Goal: Transaction & Acquisition: Purchase product/service

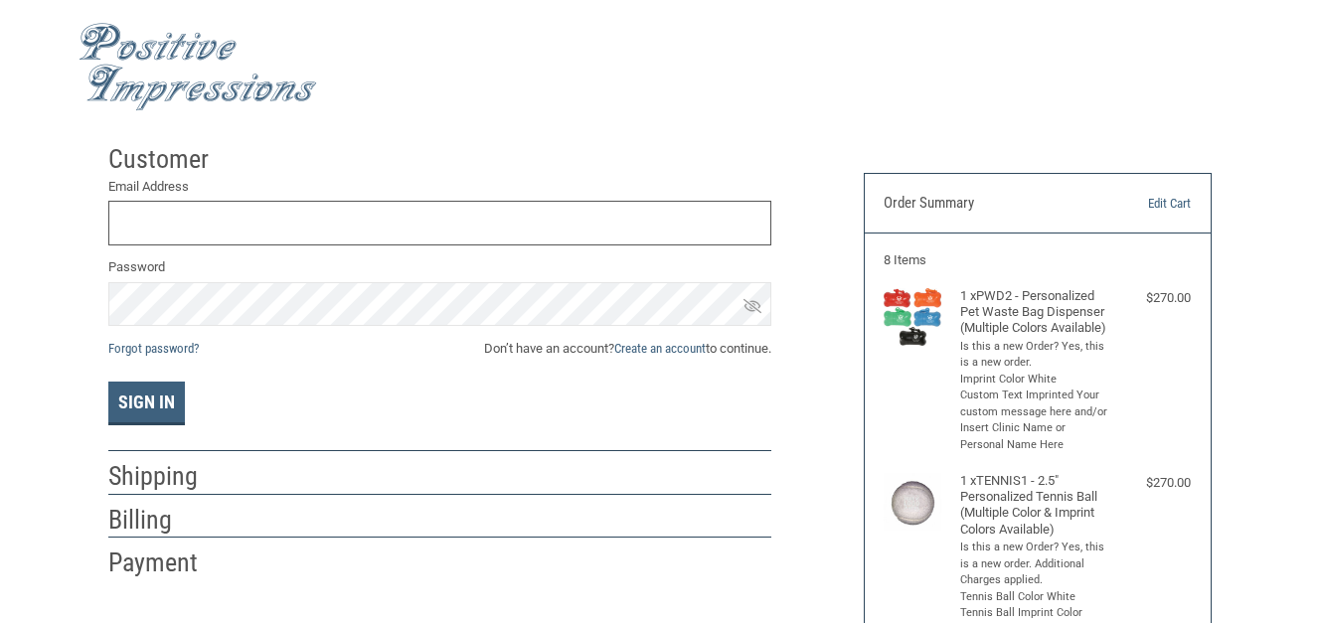
scroll to position [10, 0]
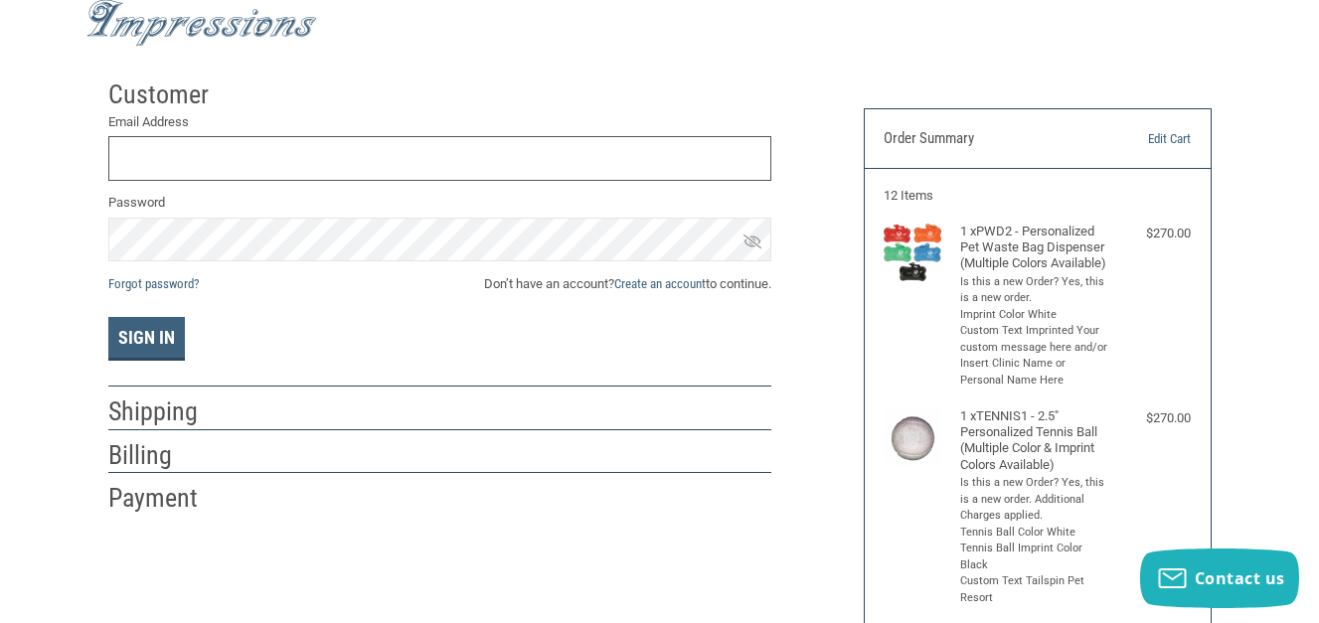
scroll to position [68, 0]
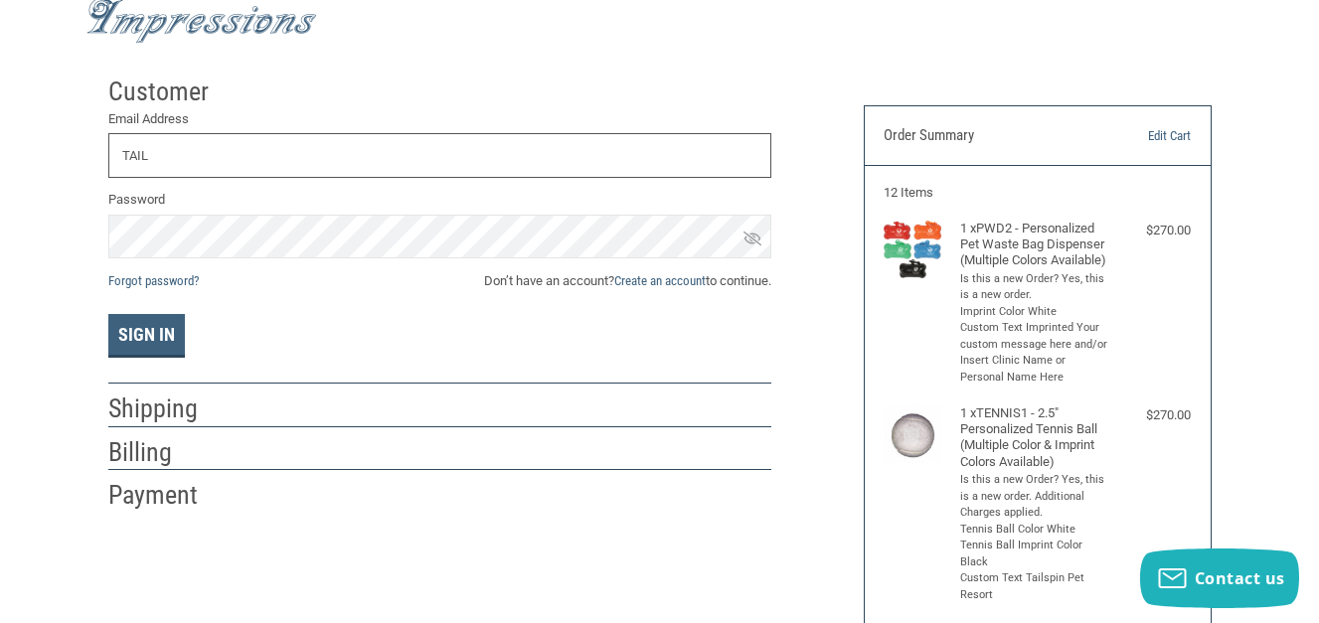
click at [108, 314] on button "Sign In" at bounding box center [146, 336] width 77 height 44
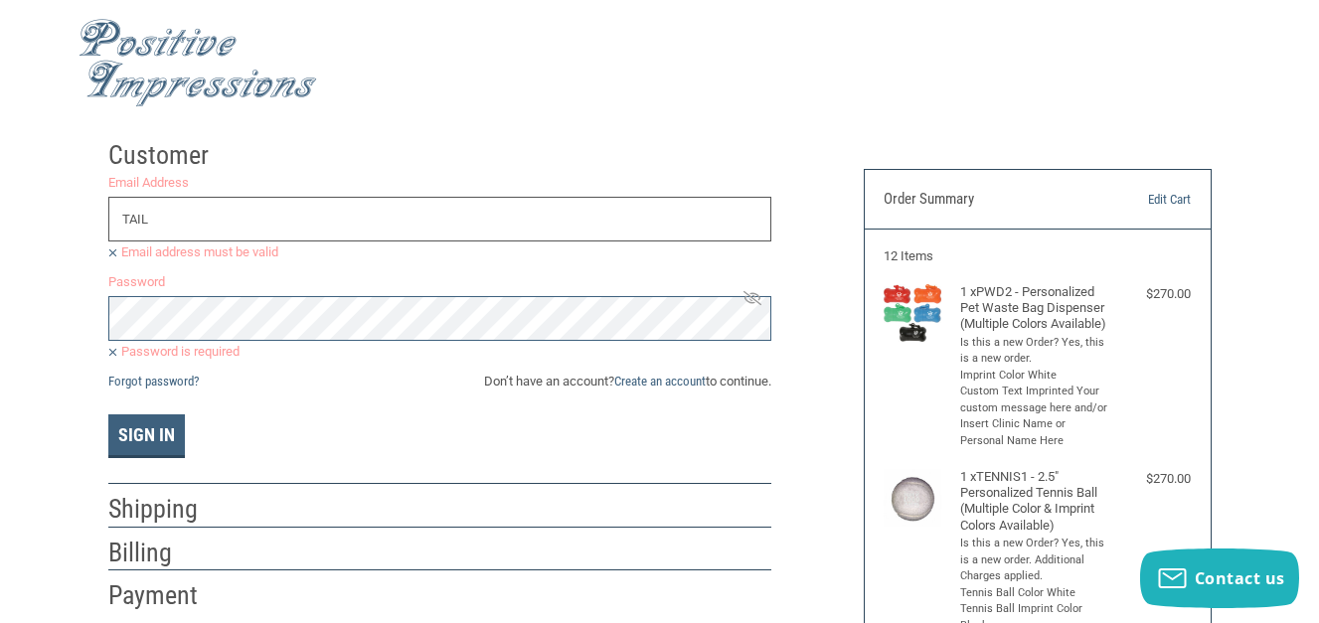
scroll to position [0, 0]
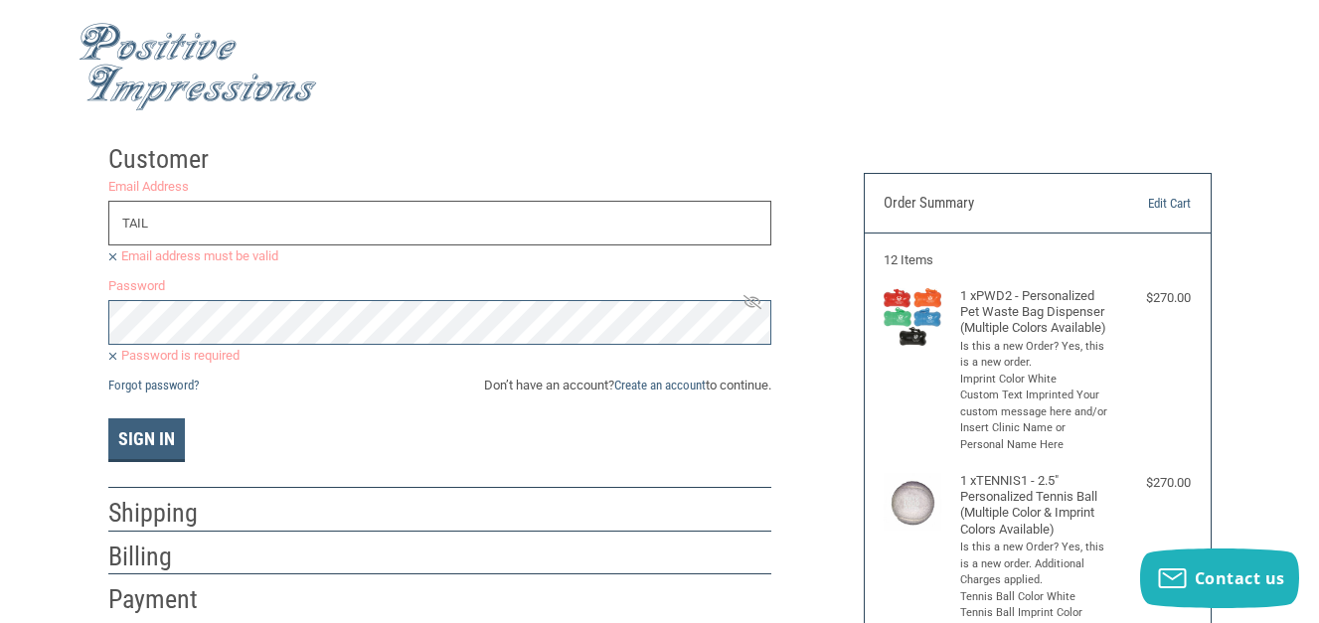
click at [367, 211] on input "TAIL" at bounding box center [439, 223] width 663 height 45
type input "TAILSPINPETRESORT@GMAIL.COM"
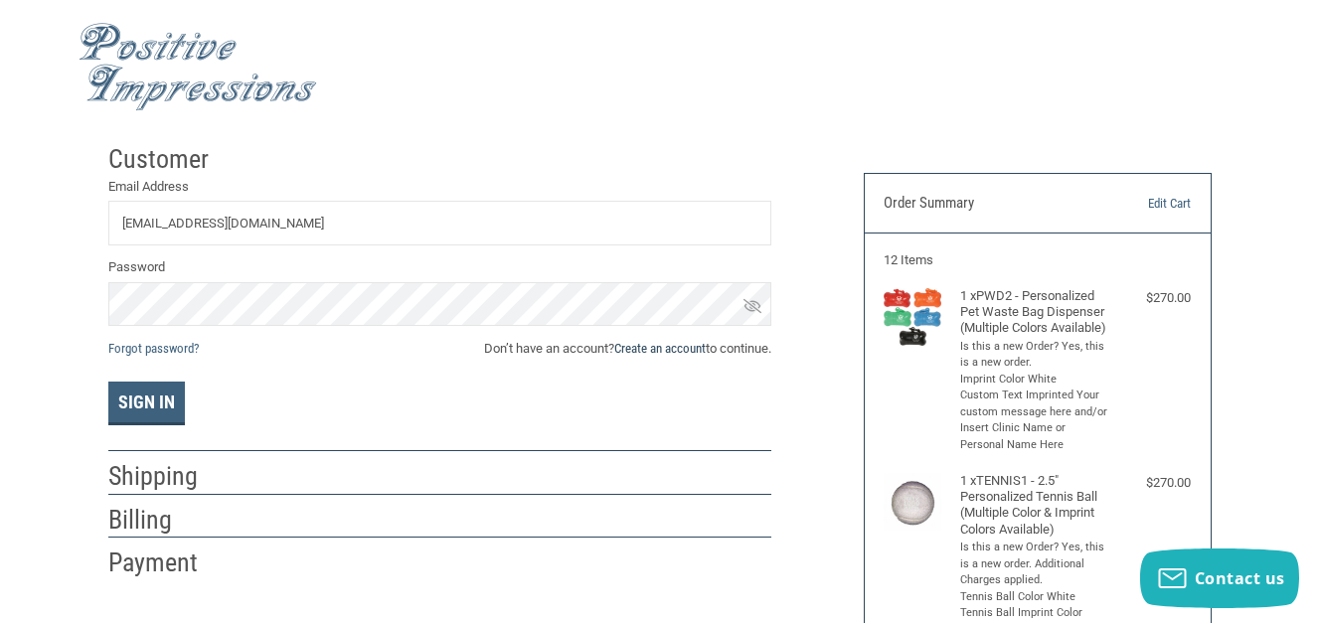
click at [664, 354] on link "Create an account" at bounding box center [659, 348] width 91 height 15
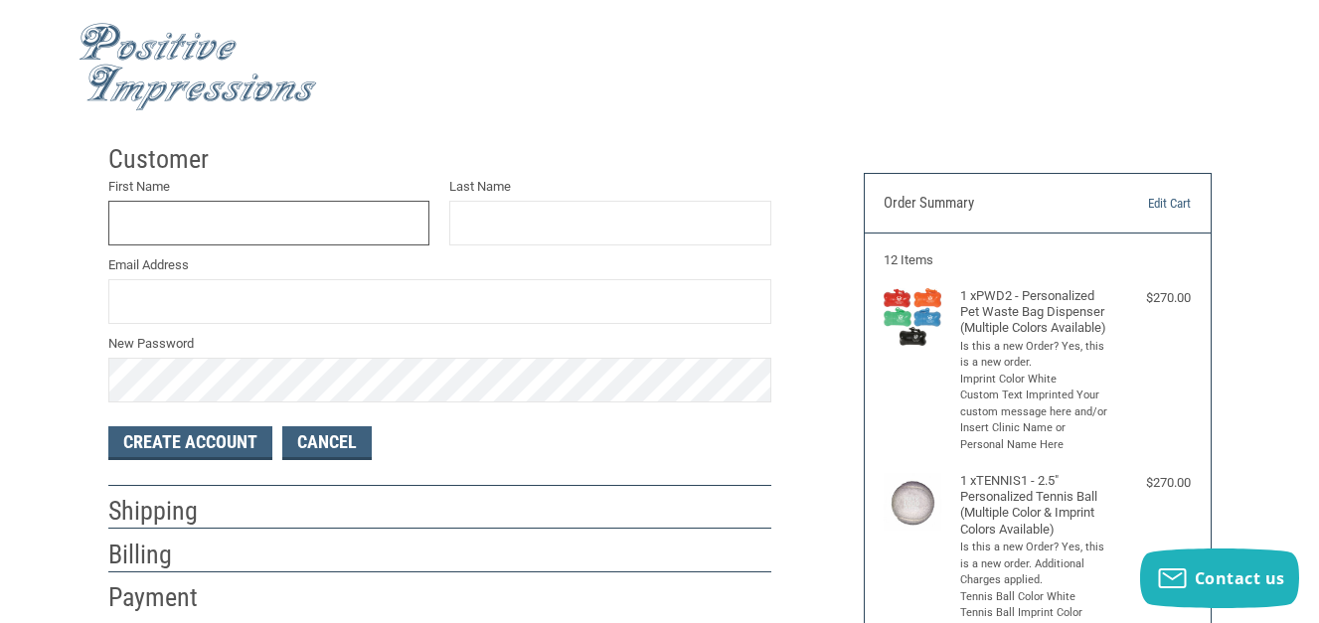
click at [237, 221] on input "First Name" at bounding box center [269, 223] width 322 height 45
click at [237, 221] on input "JULIE" at bounding box center [269, 223] width 322 height 45
type input "J"
type input "JULIE"
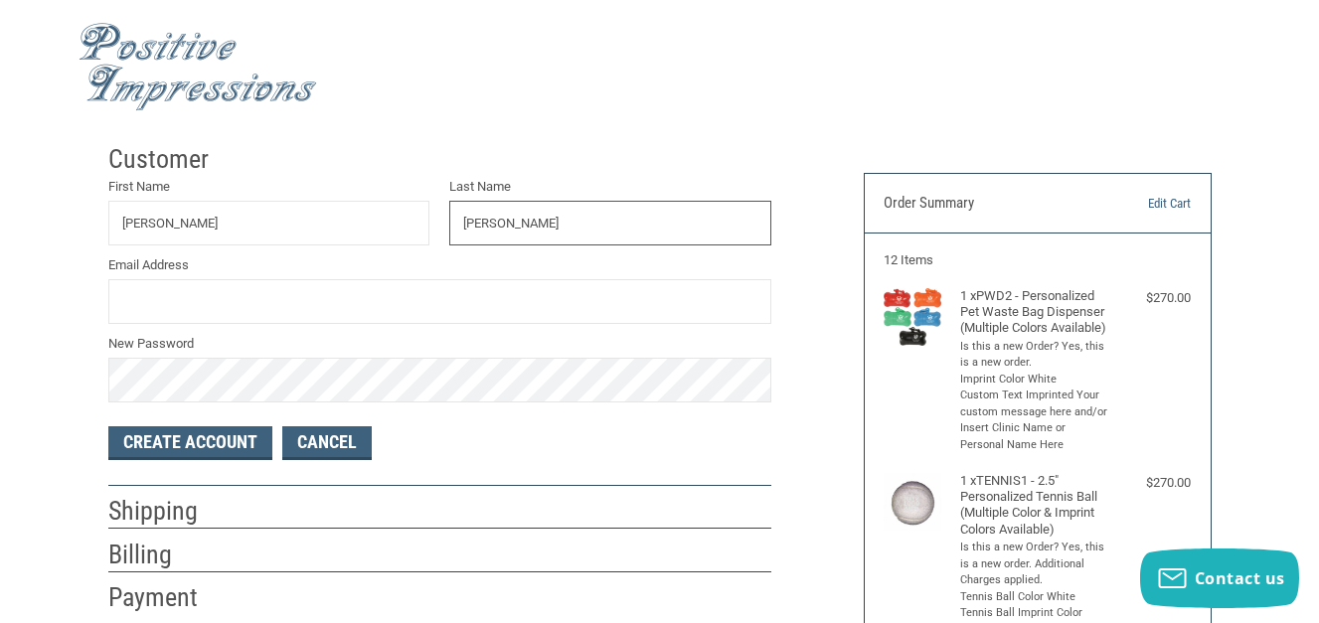
type input "GERLACH"
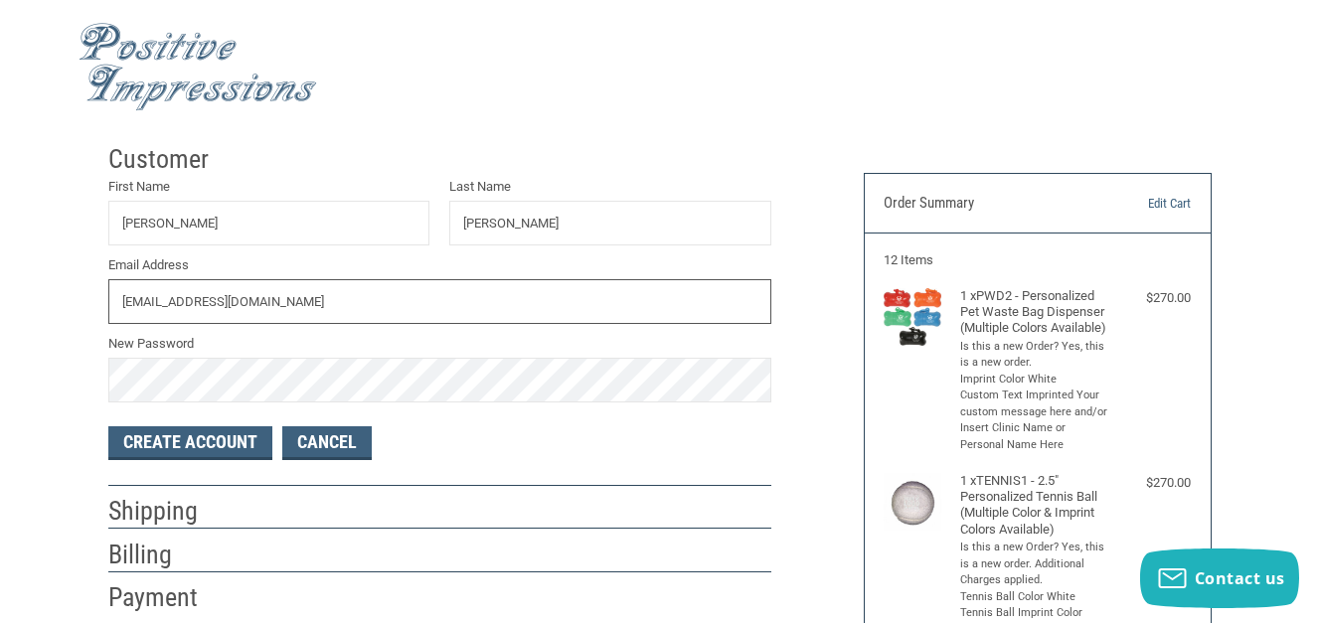
type input "TAILSPINPETRESORT@GMAIL.COM"
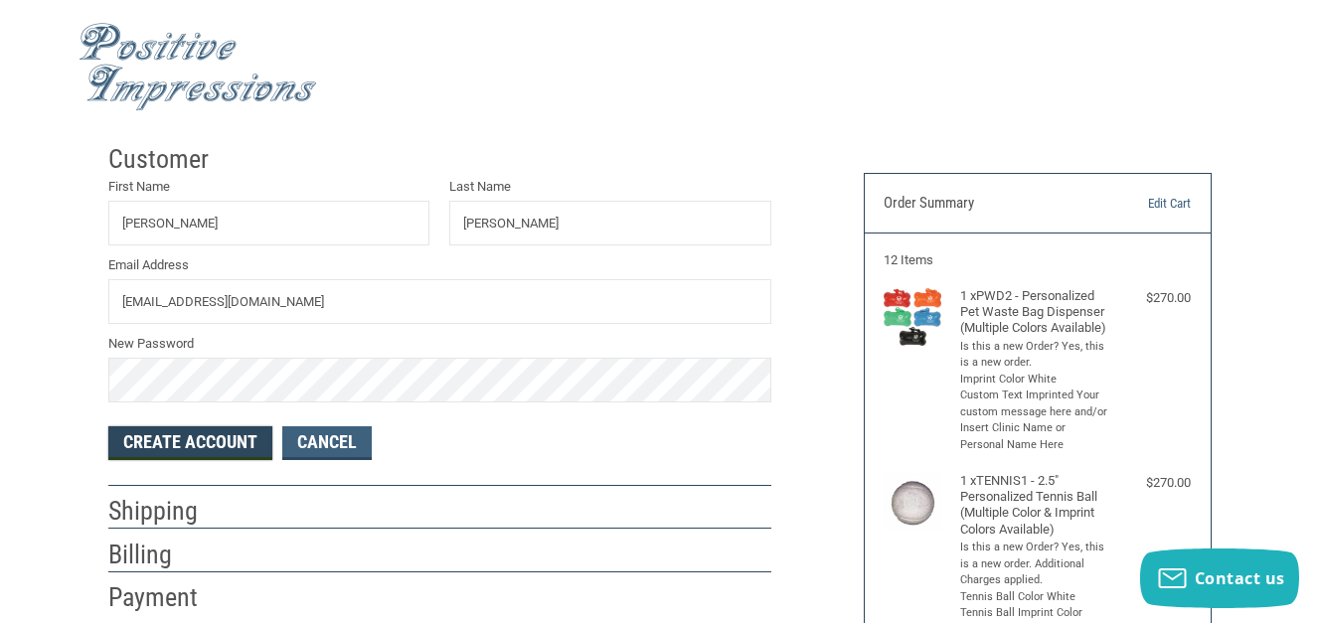
click at [261, 443] on button "Create Account" at bounding box center [190, 443] width 164 height 34
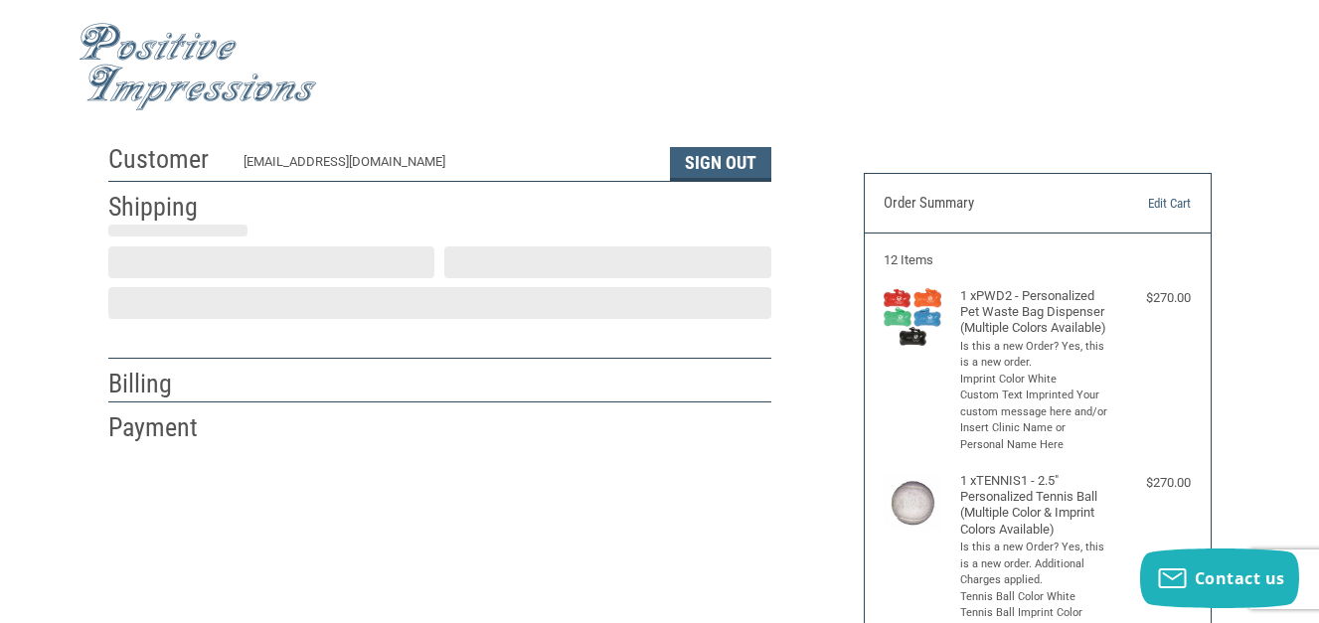
select select "US"
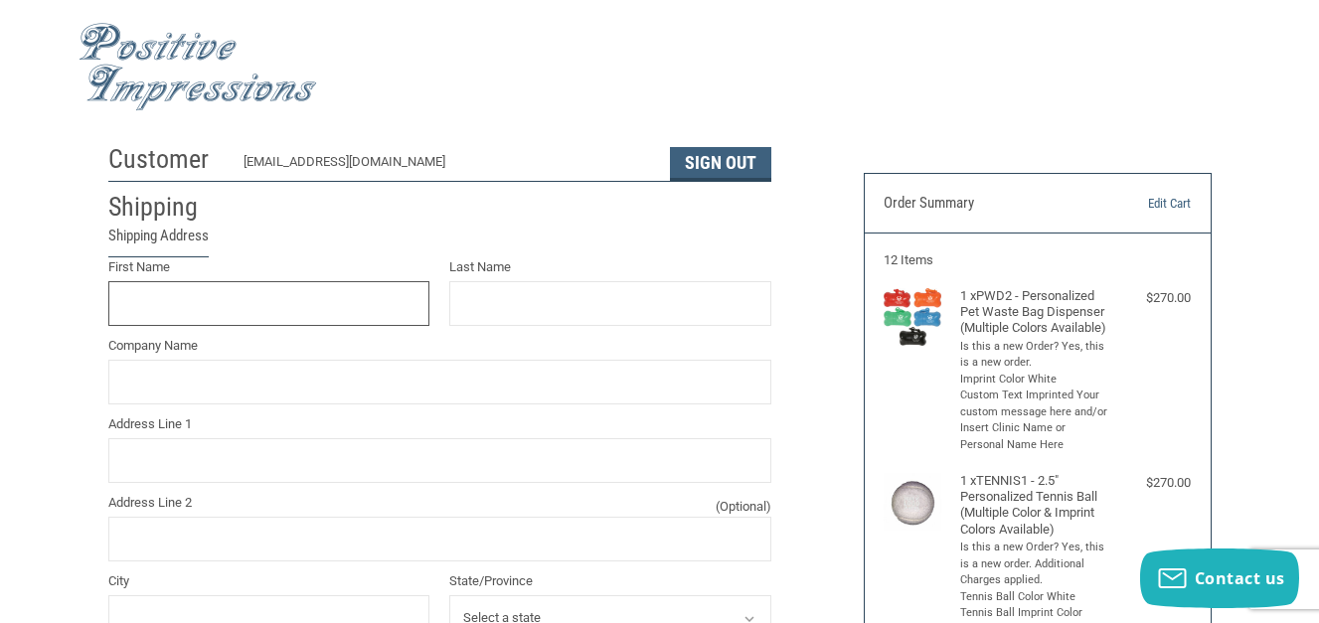
scroll to position [58, 0]
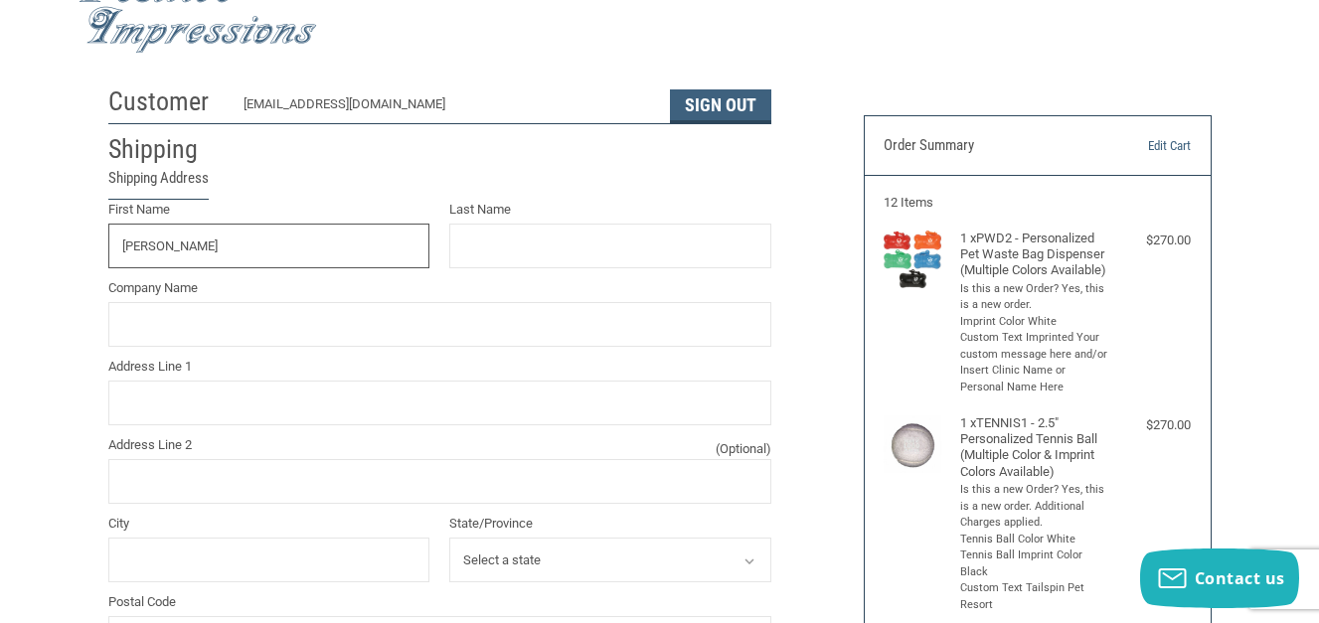
type input "Julie"
type input "Gerlach"
type input "Tailspin Pet Resort"
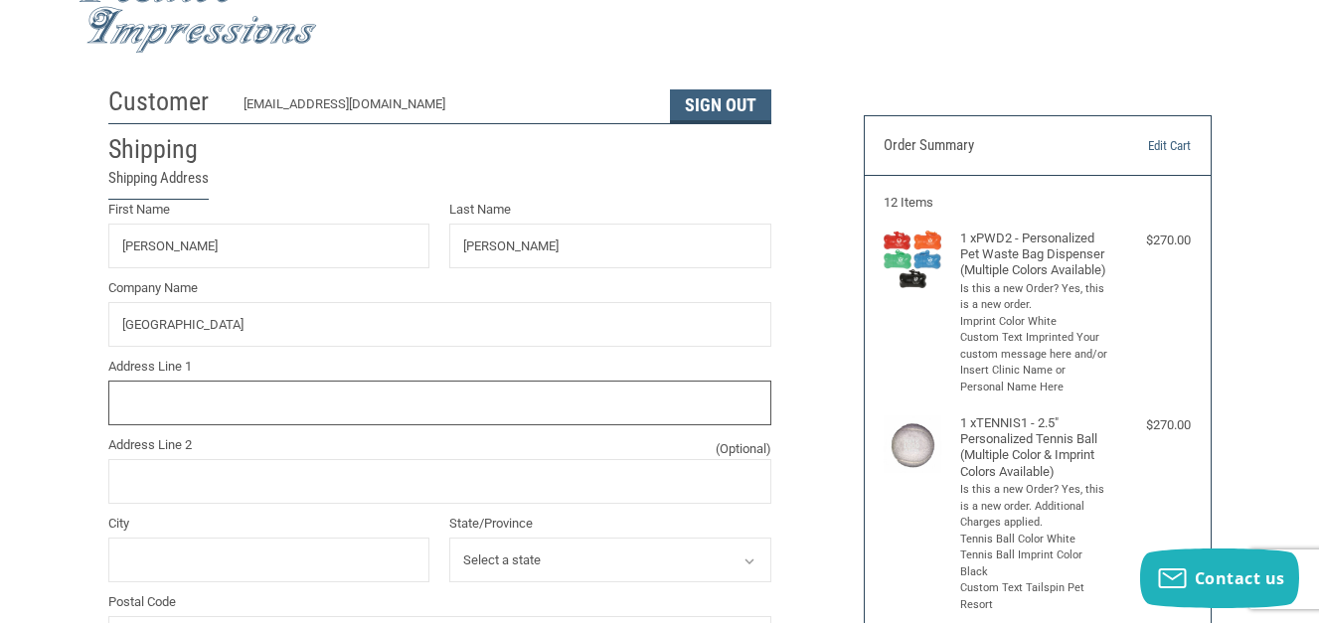
type input "1810 Valley Hi Rd"
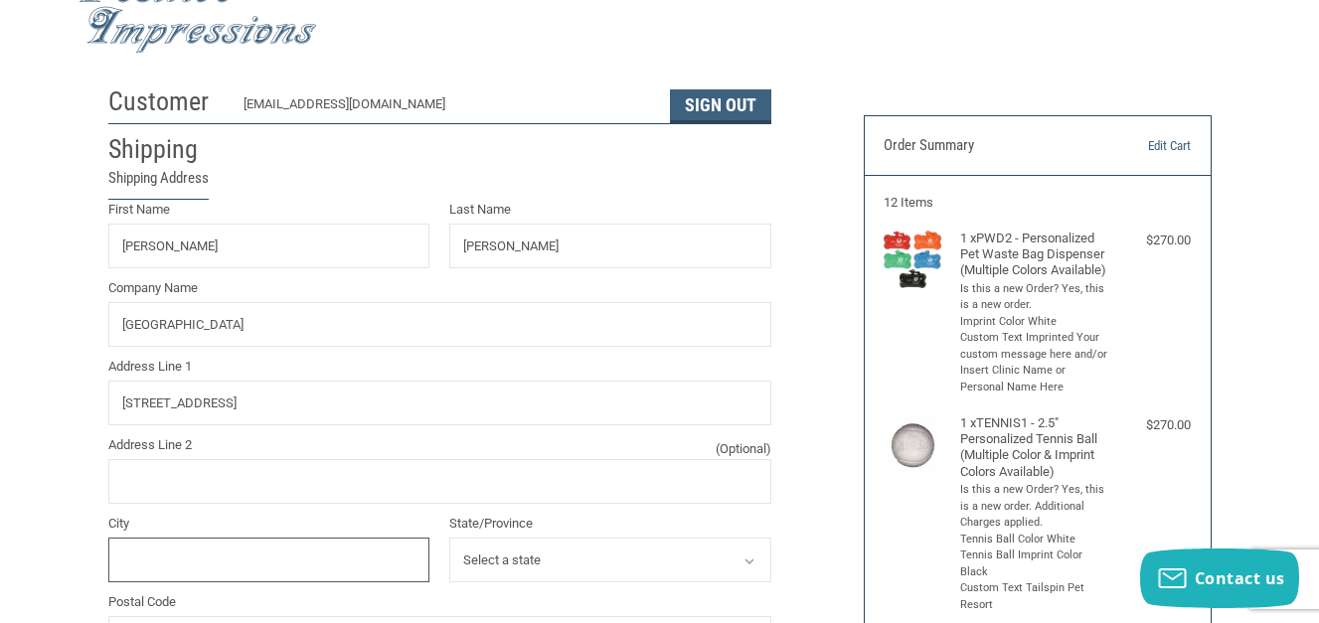
type input "Jefferson City"
select select "MO"
type input "65109"
type input "JULIE"
type input "GERLACH"
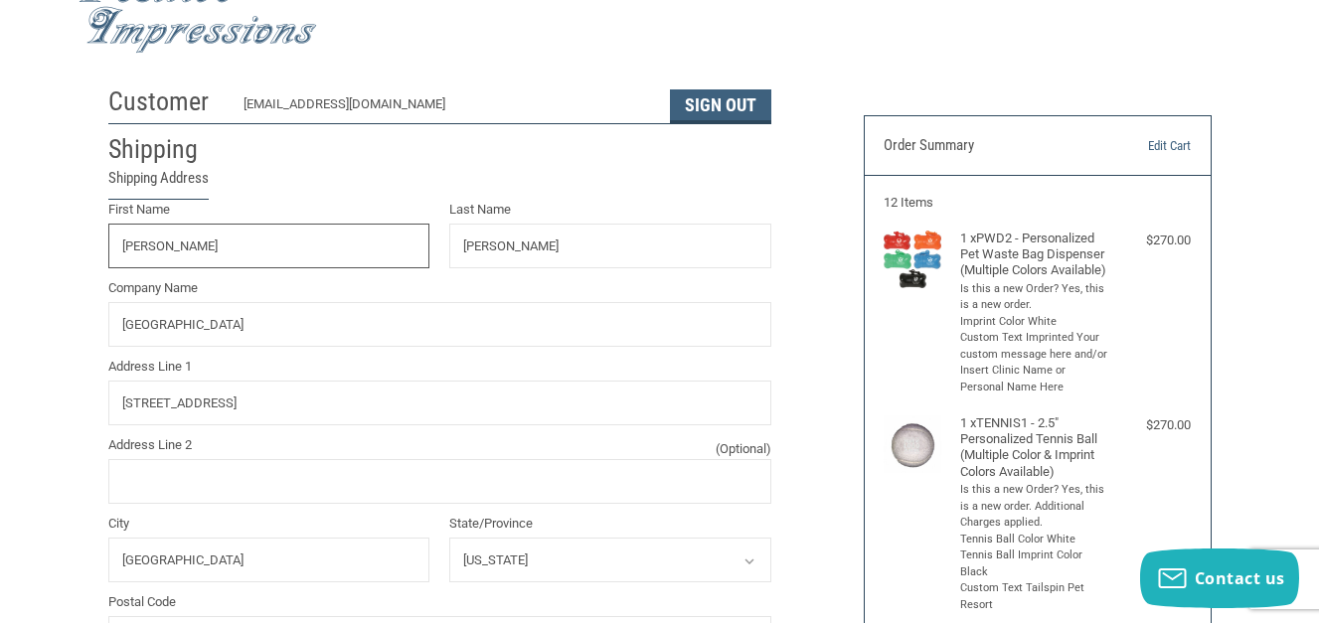
type input "TAILSPIN PET RESORT"
type input "1810 VALLEY HI RD"
type input "JEFFERSON CITY"
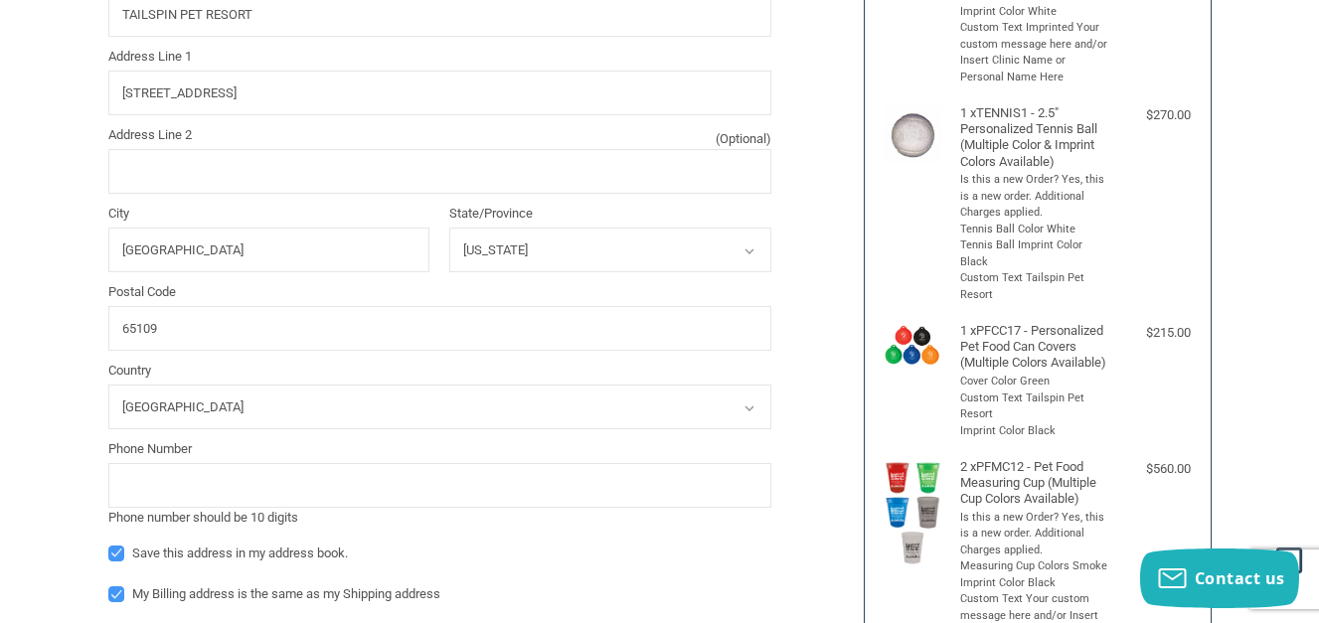
scroll to position [296, 0]
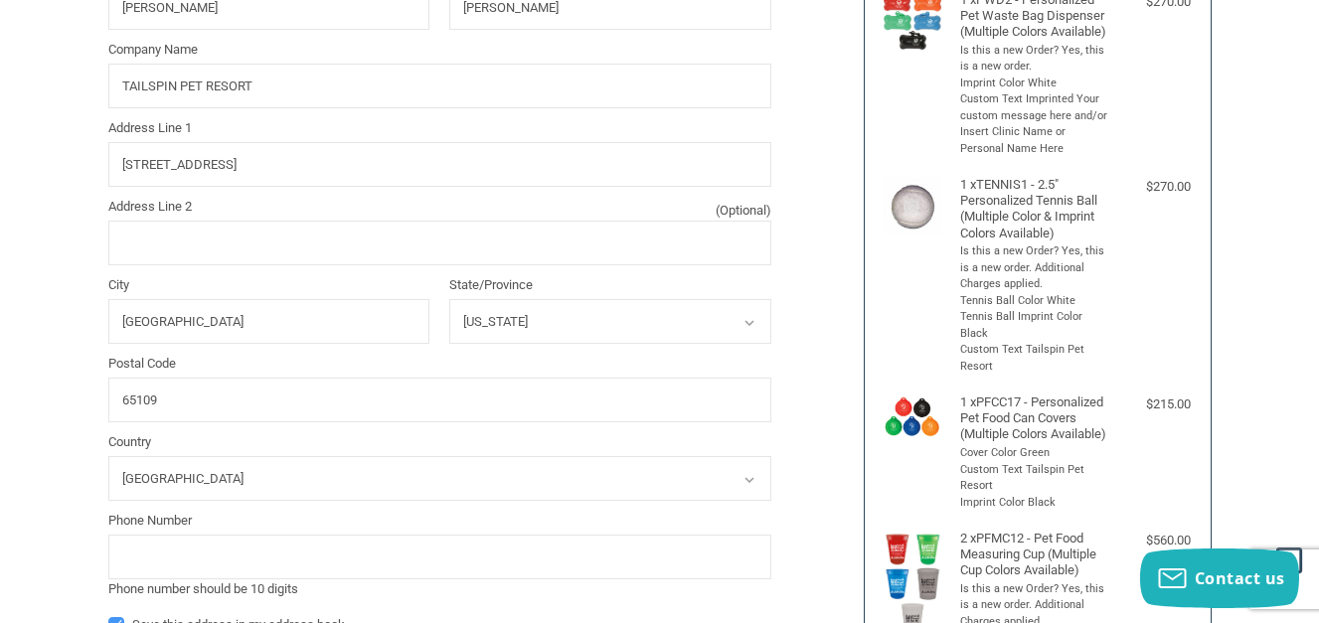
click at [601, 316] on select "Select a state Alabama Alaska Arizona Arkansas California Colorado Connecticut …" at bounding box center [610, 321] width 322 height 45
click at [449, 300] on select "Select a state Alabama Alaska Arizona Arkansas California Colorado Connecticut …" at bounding box center [610, 321] width 322 height 45
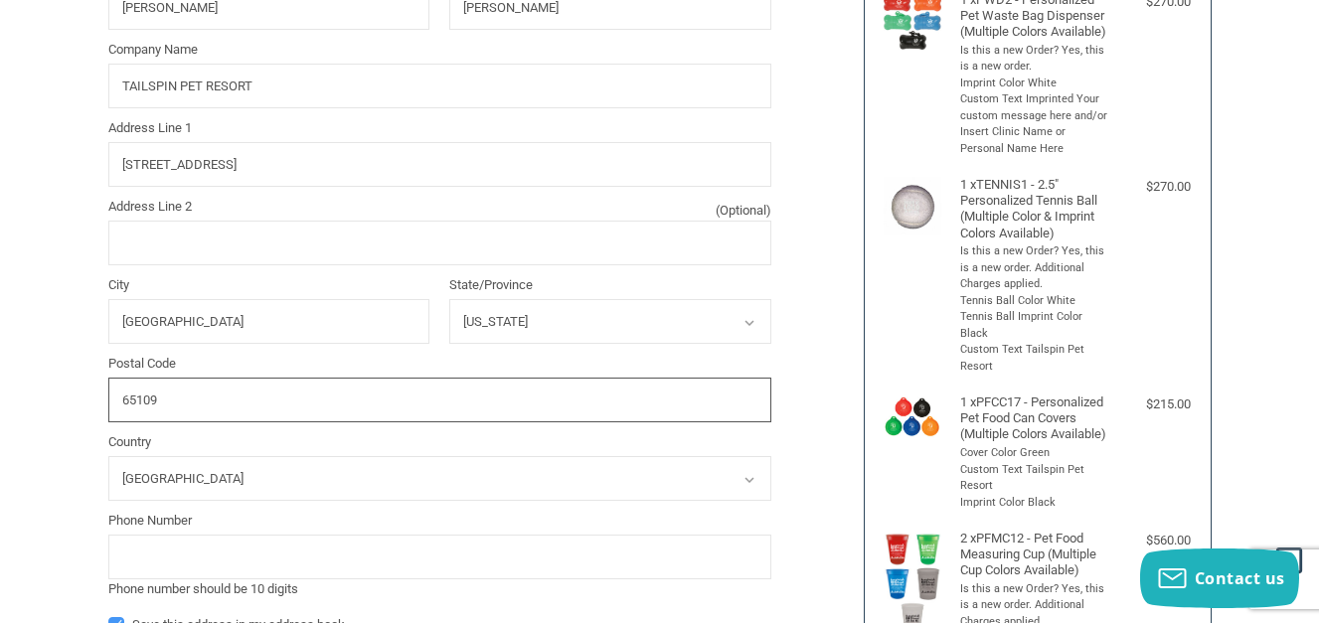
click at [488, 389] on input "65109" at bounding box center [439, 400] width 663 height 45
type input "6"
type input "65109"
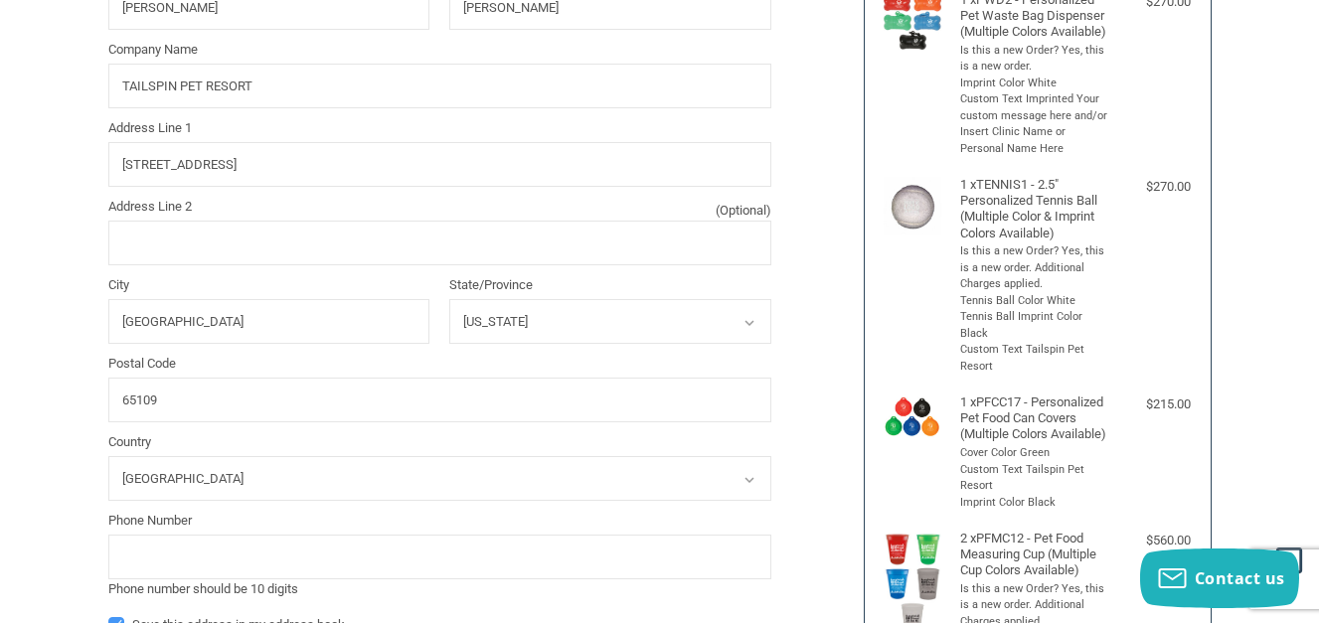
click at [54, 363] on div "Customer TAILSPINPETRESORT@GMAIL.COM Sign Out Shipping Shipping Address First N…" at bounding box center [659, 457] width 1319 height 1239
click at [758, 300] on select "Select a state Alabama Alaska Arizona Arkansas California Colorado Connecticut …" at bounding box center [610, 321] width 322 height 45
click at [449, 300] on select "Select a state Alabama Alaska Arizona Arkansas California Colorado Connecticut …" at bounding box center [610, 321] width 322 height 45
click at [727, 333] on select "Select a state Alabama Alaska Arizona Arkansas California Colorado Connecticut …" at bounding box center [610, 321] width 322 height 45
select select "MO"
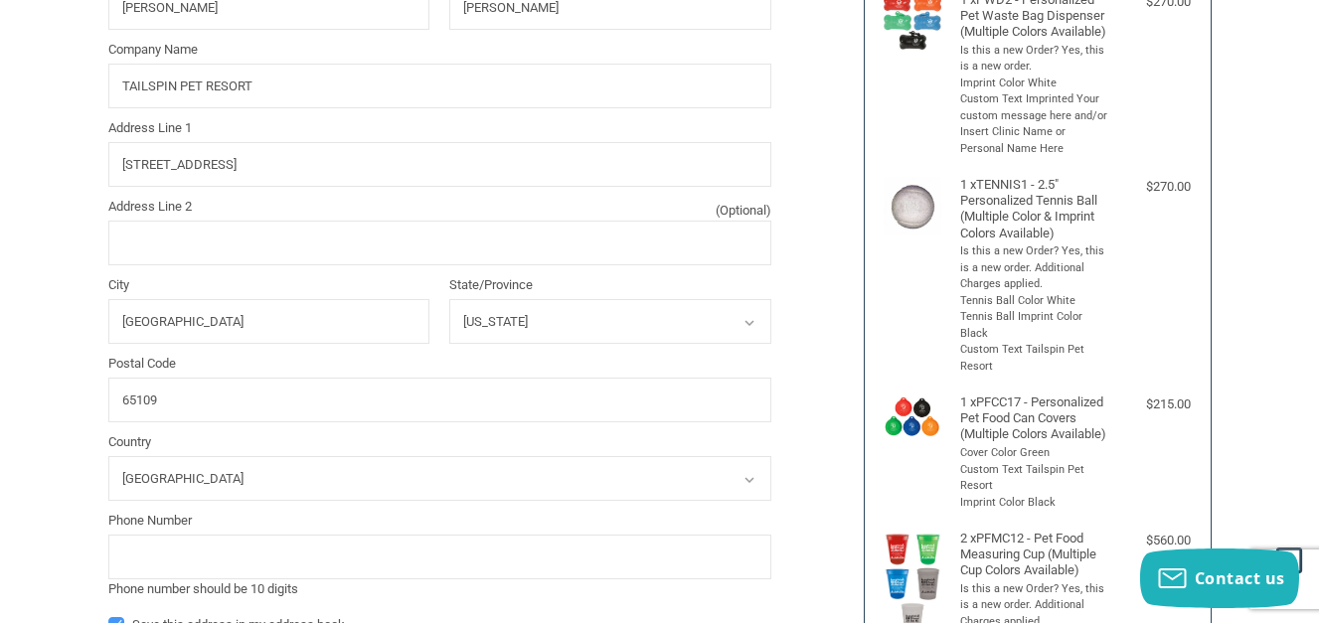
click at [449, 300] on select "Select a state Alabama Alaska Arizona Arkansas California Colorado Connecticut …" at bounding box center [610, 321] width 322 height 45
click at [105, 396] on div "Postal Code 65109" at bounding box center [439, 388] width 683 height 69
click at [238, 463] on select "Select a country United States" at bounding box center [439, 478] width 663 height 45
click at [108, 457] on select "Select a country United States" at bounding box center [439, 478] width 663 height 45
click at [61, 469] on div "Customer TAILSPINPETRESORT@GMAIL.COM Sign Out Shipping Shipping Address First N…" at bounding box center [659, 457] width 1319 height 1239
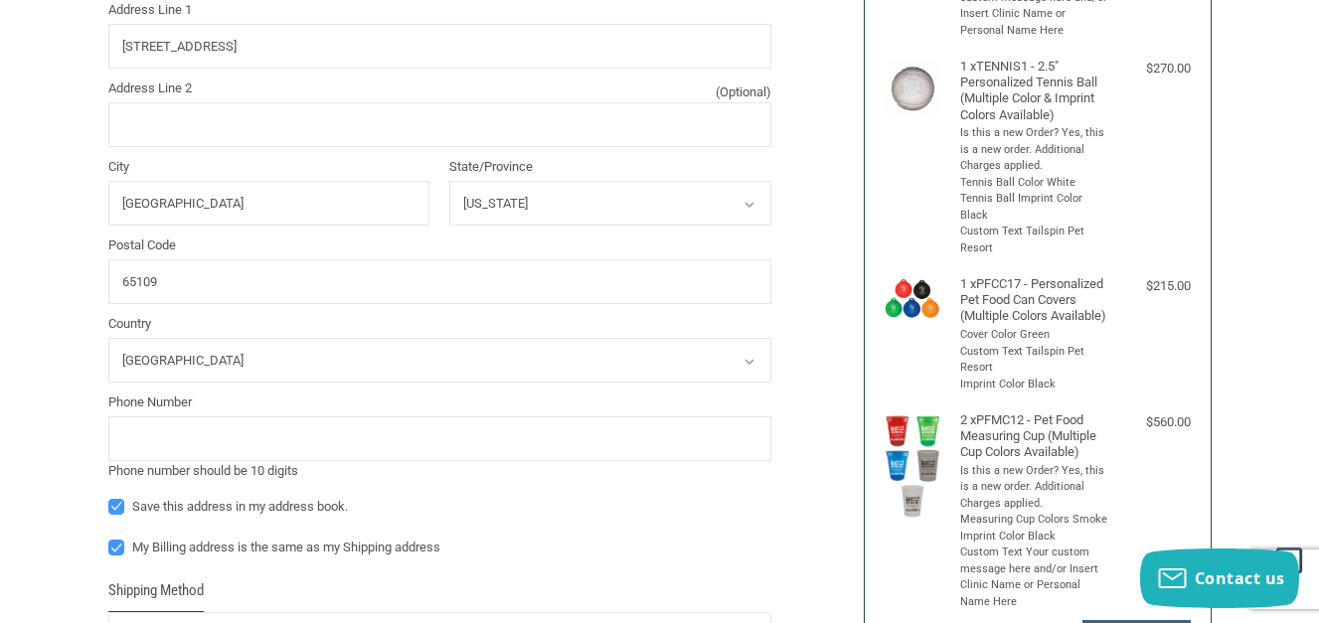
scroll to position [415, 0]
click at [278, 357] on select "Select a country United States" at bounding box center [439, 359] width 663 height 45
select select
click at [108, 338] on select "Select a country United States" at bounding box center [439, 359] width 663 height 45
click at [587, 215] on input "State/Province (Optional)" at bounding box center [610, 202] width 322 height 45
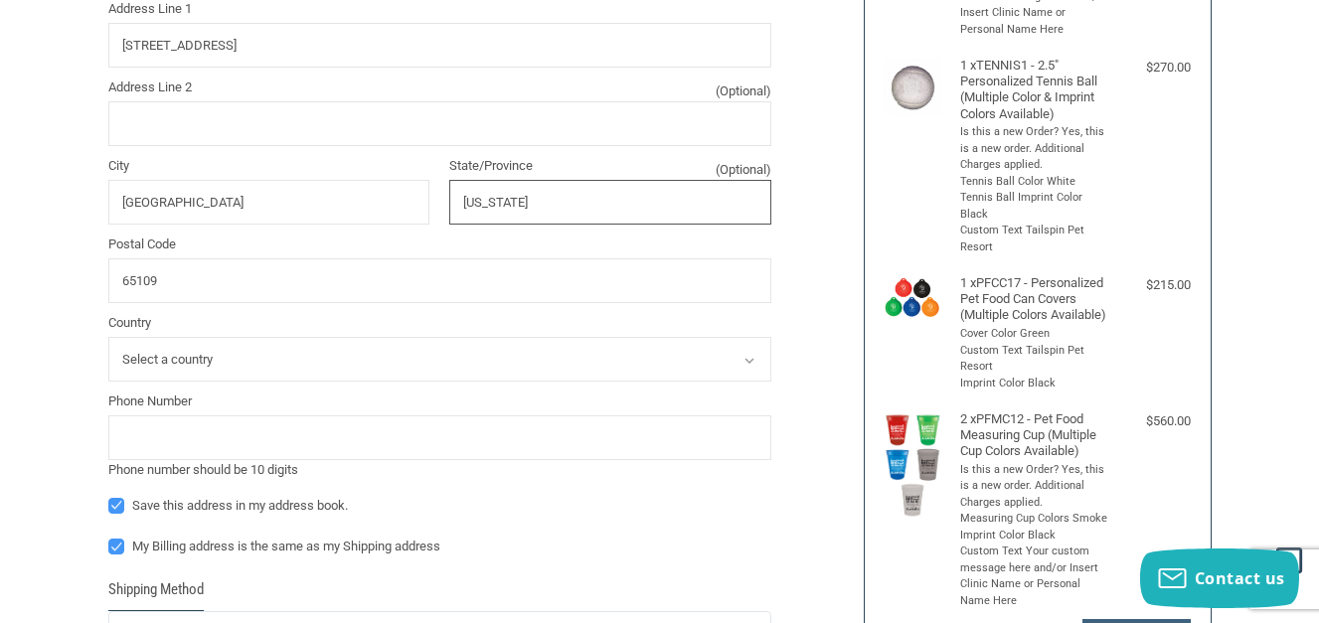
type input "MISSOURI"
click at [834, 168] on div "Customer TAILSPINPETRESORT@GMAIL.COM Sign Out Shipping Shipping Address First N…" at bounding box center [470, 330] width 755 height 1223
click at [514, 355] on select "Select a country United States" at bounding box center [439, 359] width 663 height 45
select select "US"
click at [108, 338] on select "Select a country United States" at bounding box center [439, 359] width 663 height 45
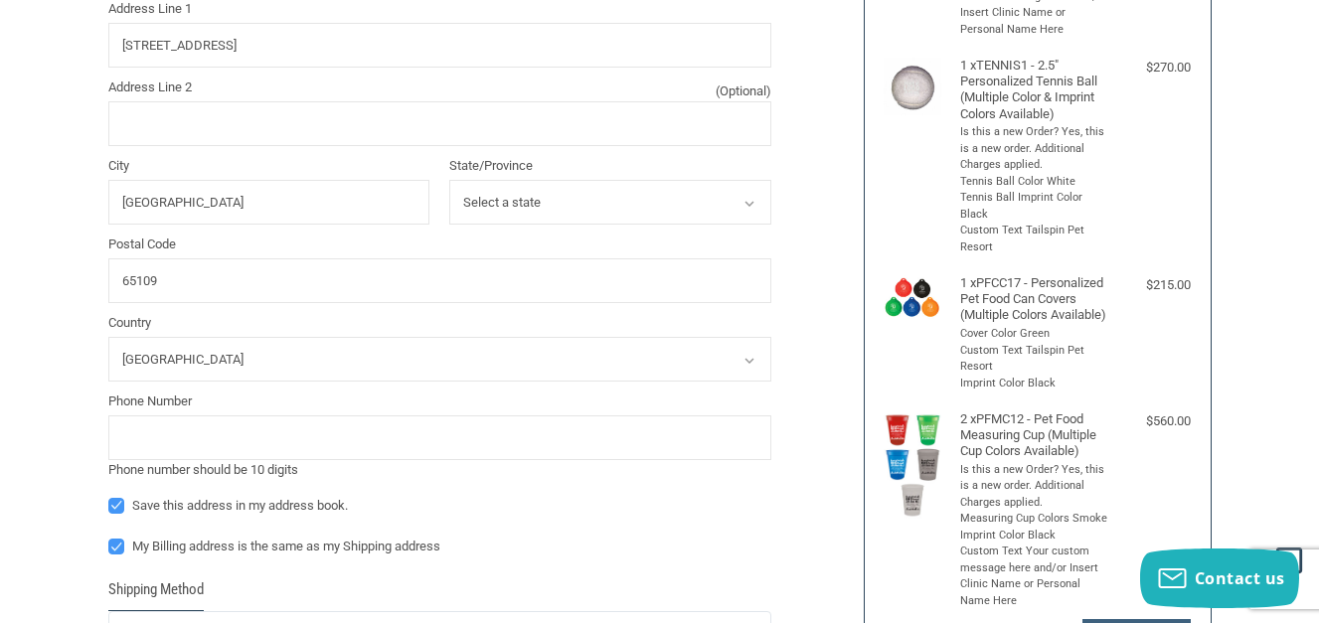
click at [565, 224] on select "Select a state Alabama Alaska Arizona Arkansas California Colorado Connecticut …" at bounding box center [610, 202] width 322 height 45
select select "MO"
click at [449, 181] on select "Select a state Alabama Alaska Arizona Arkansas California Colorado Connecticut …" at bounding box center [610, 202] width 322 height 45
click at [811, 277] on div "Customer TAILSPINPETRESORT@GMAIL.COM Sign Out Shipping Shipping Address First N…" at bounding box center [470, 330] width 755 height 1223
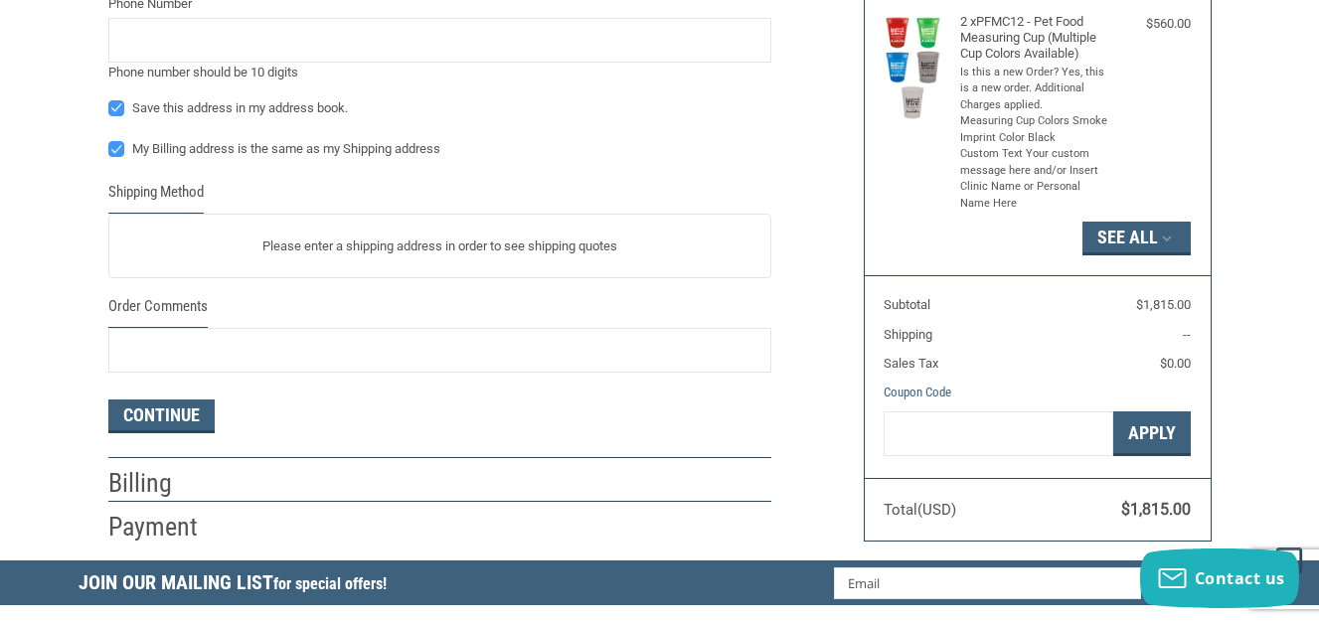
scroll to position [892, 0]
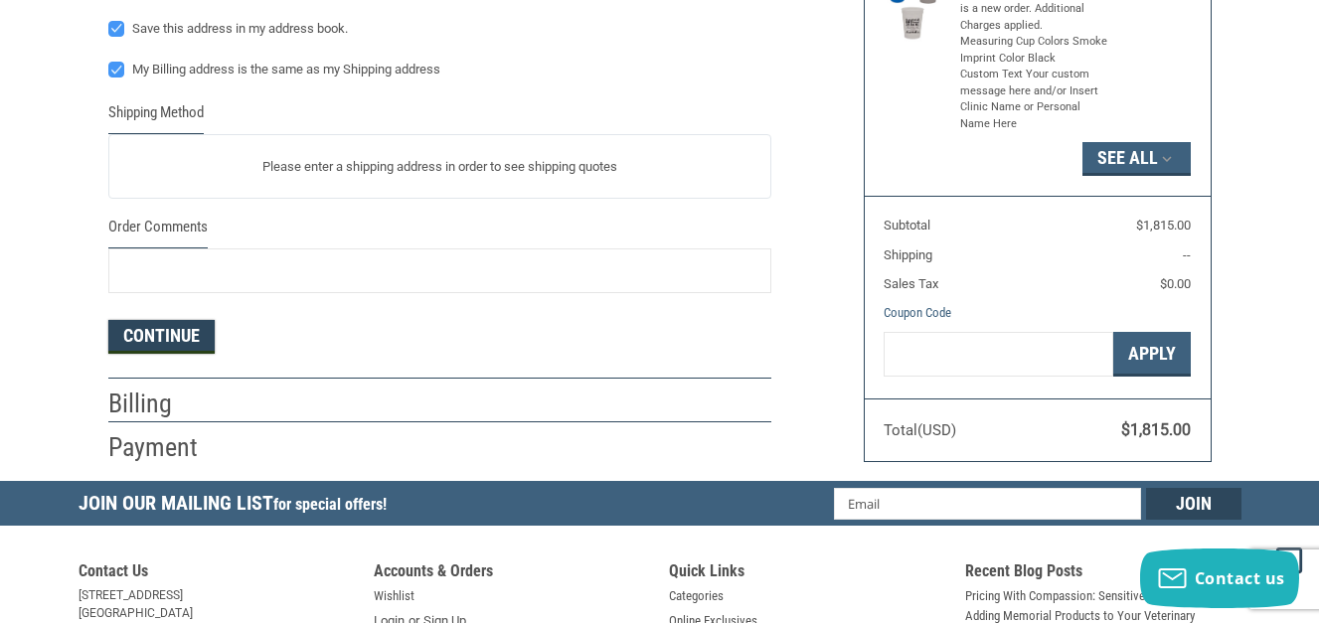
click at [153, 333] on button "Continue" at bounding box center [161, 337] width 106 height 34
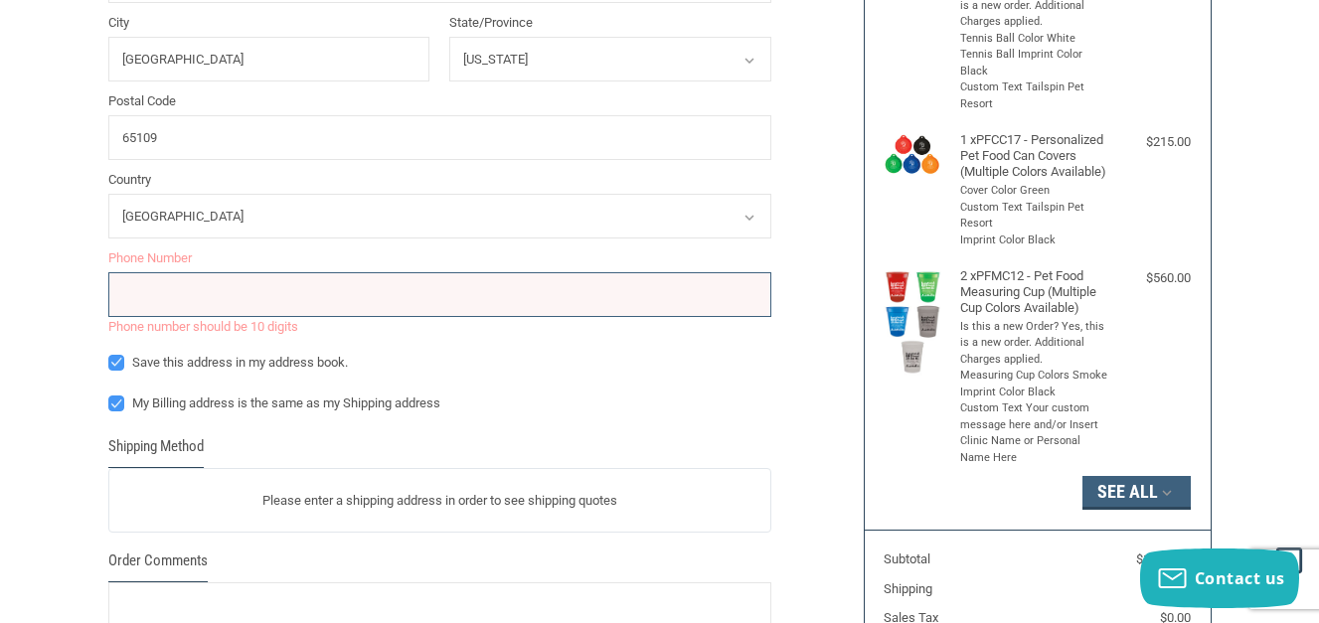
scroll to position [587, 0]
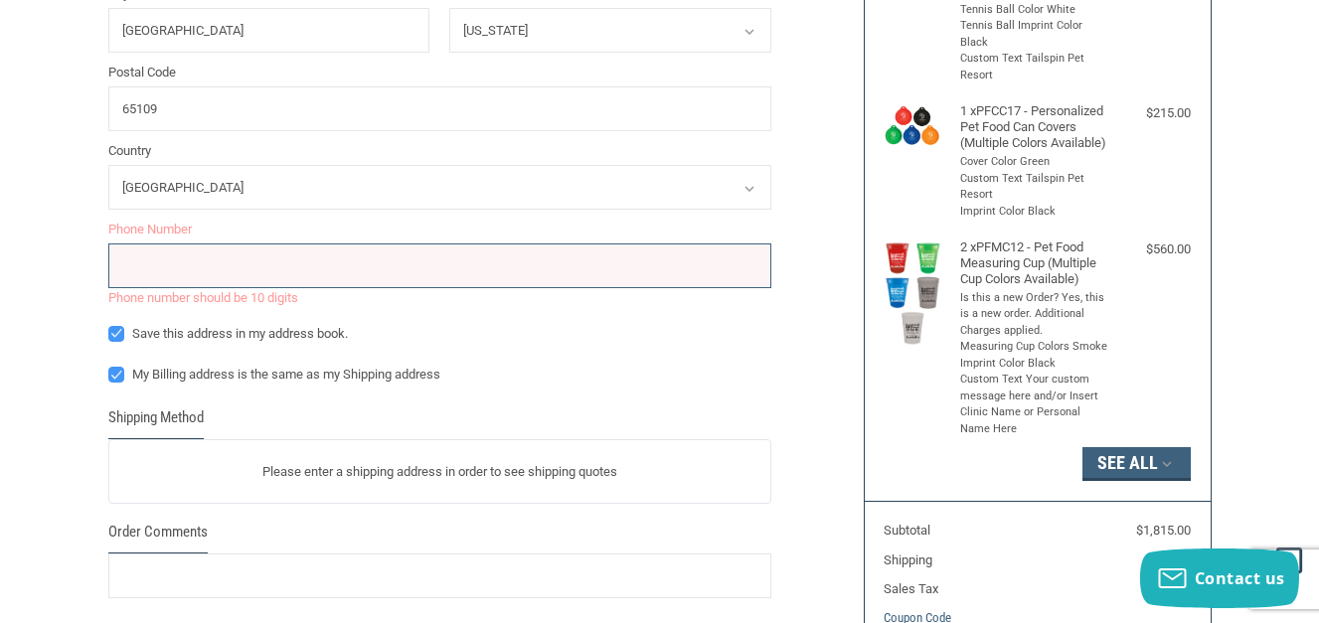
click at [612, 241] on div "Phone Number Phone number should be 10 digits Phone Number is required" at bounding box center [439, 264] width 663 height 88
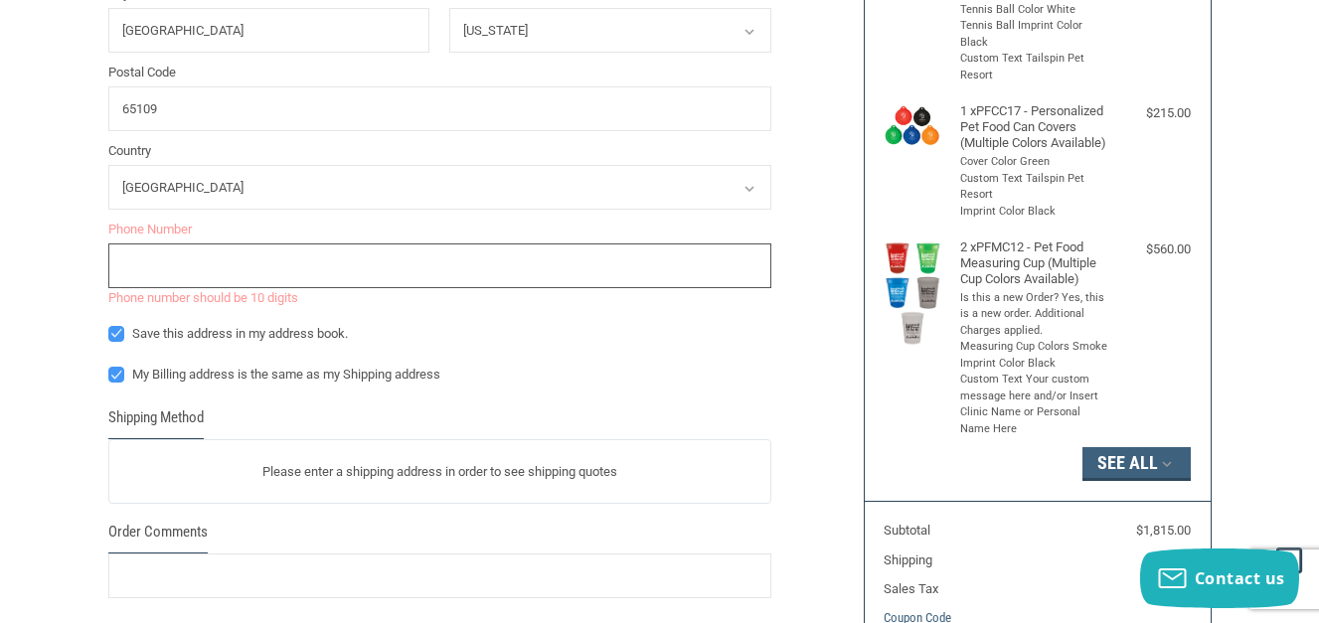
click at [602, 253] on input "tel" at bounding box center [439, 265] width 663 height 45
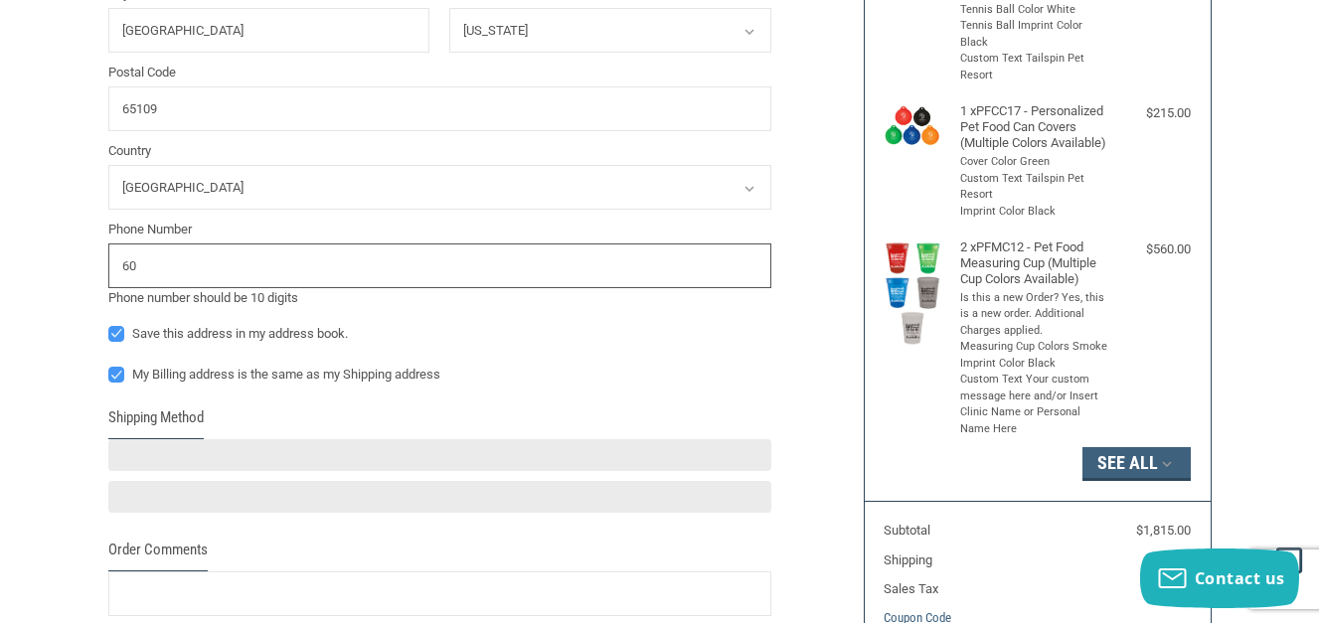
type input "6"
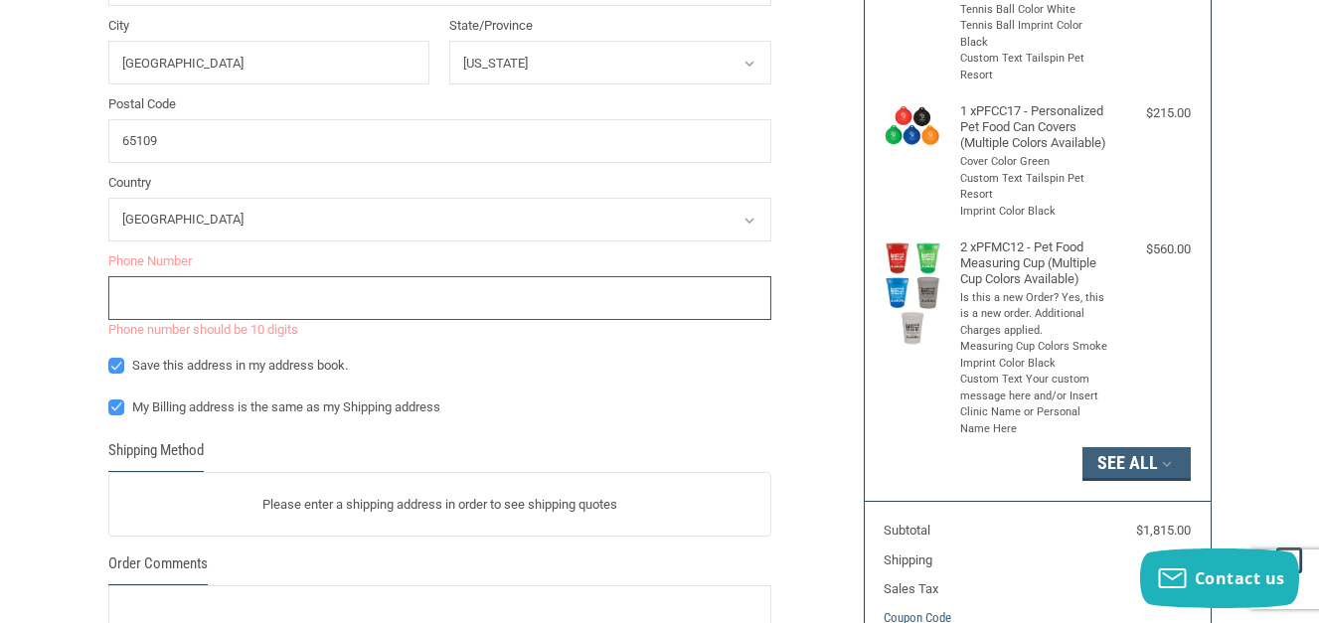
scroll to position [619, 0]
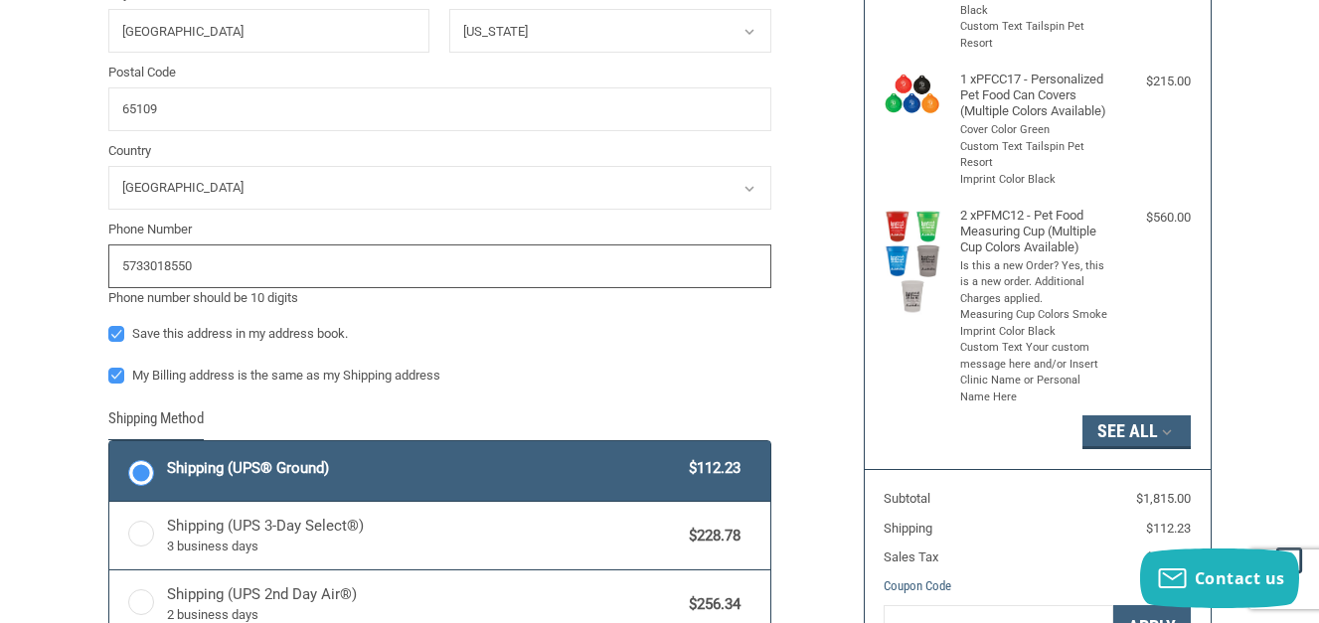
type input "5733018550"
click at [41, 299] on div "Customer TAILSPINPETRESORT@GMAIL.COM Sign Out Shipping Shipping Address First N…" at bounding box center [659, 244] width 1319 height 1458
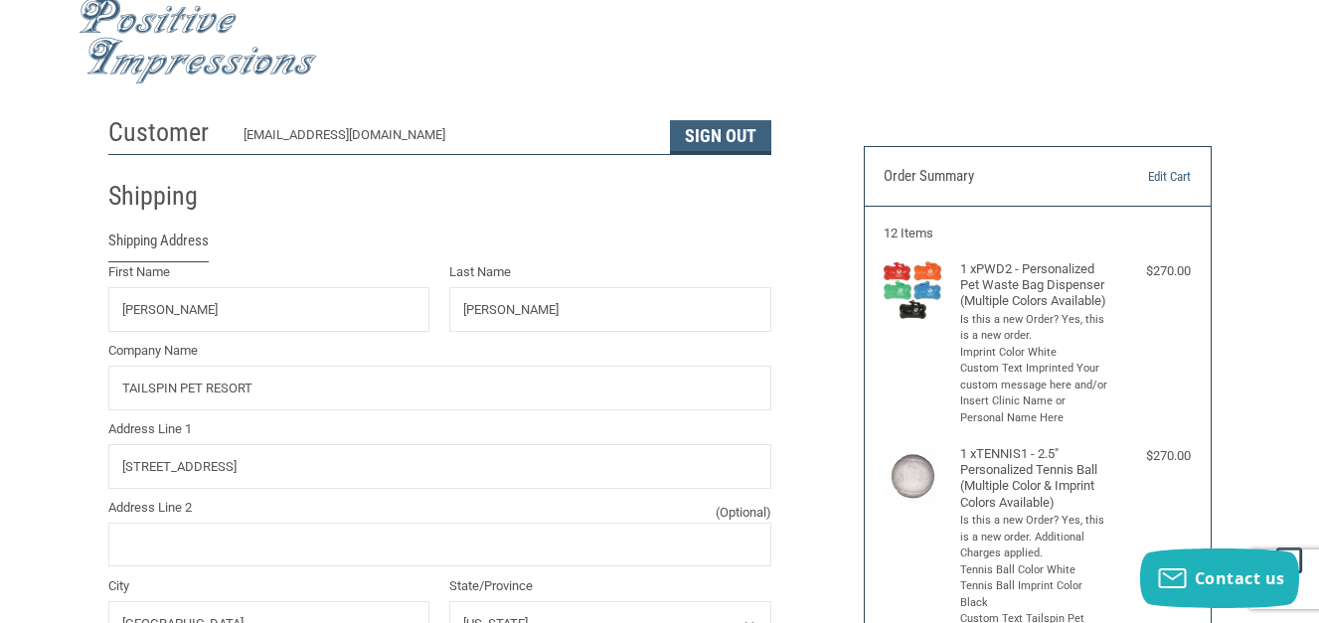
scroll to position [0, 0]
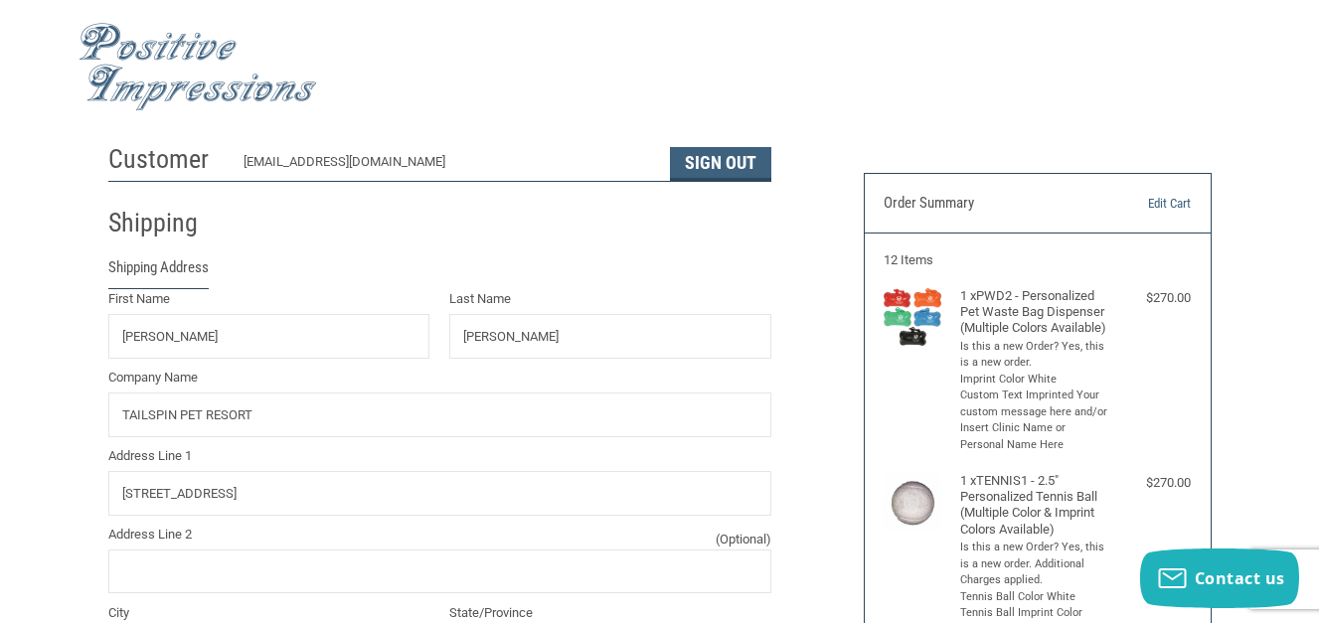
click at [248, 100] on img at bounding box center [197, 67] width 238 height 88
